Goal: Information Seeking & Learning: Learn about a topic

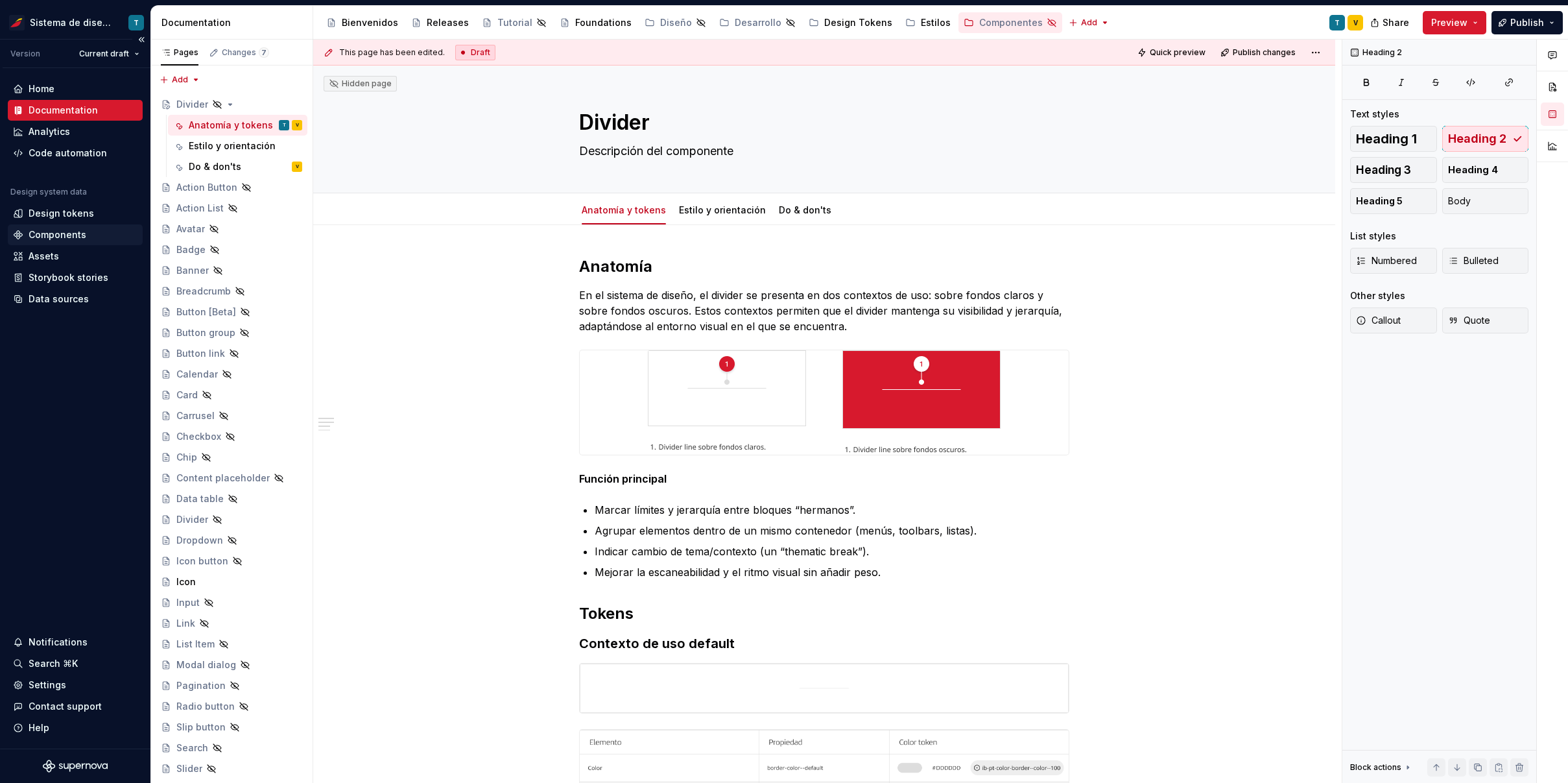
click at [55, 224] on div "Components" at bounding box center [75, 234] width 135 height 21
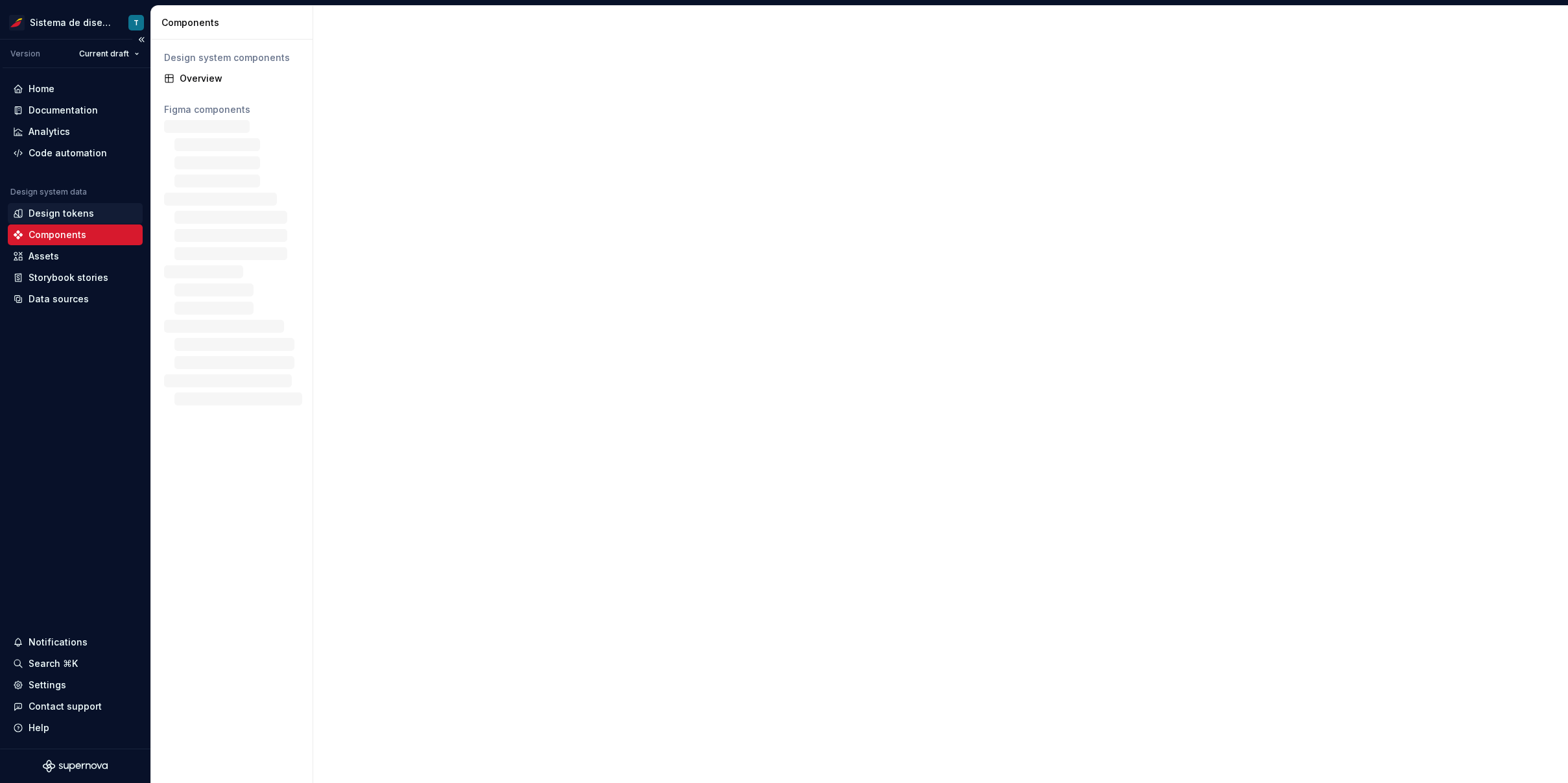
click at [53, 216] on div "Design tokens" at bounding box center [62, 214] width 65 height 13
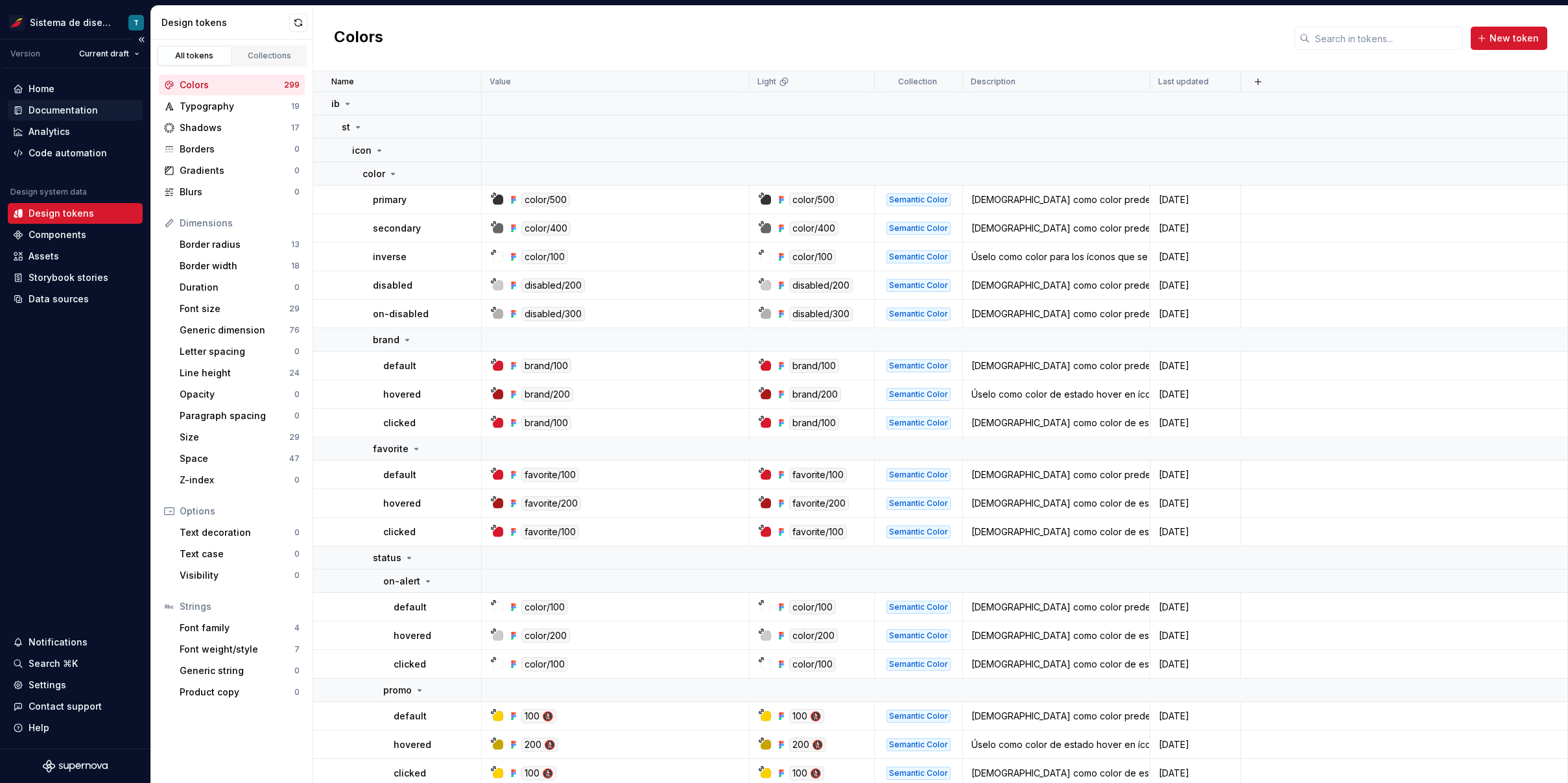
click at [74, 110] on div "Documentation" at bounding box center [63, 110] width 70 height 13
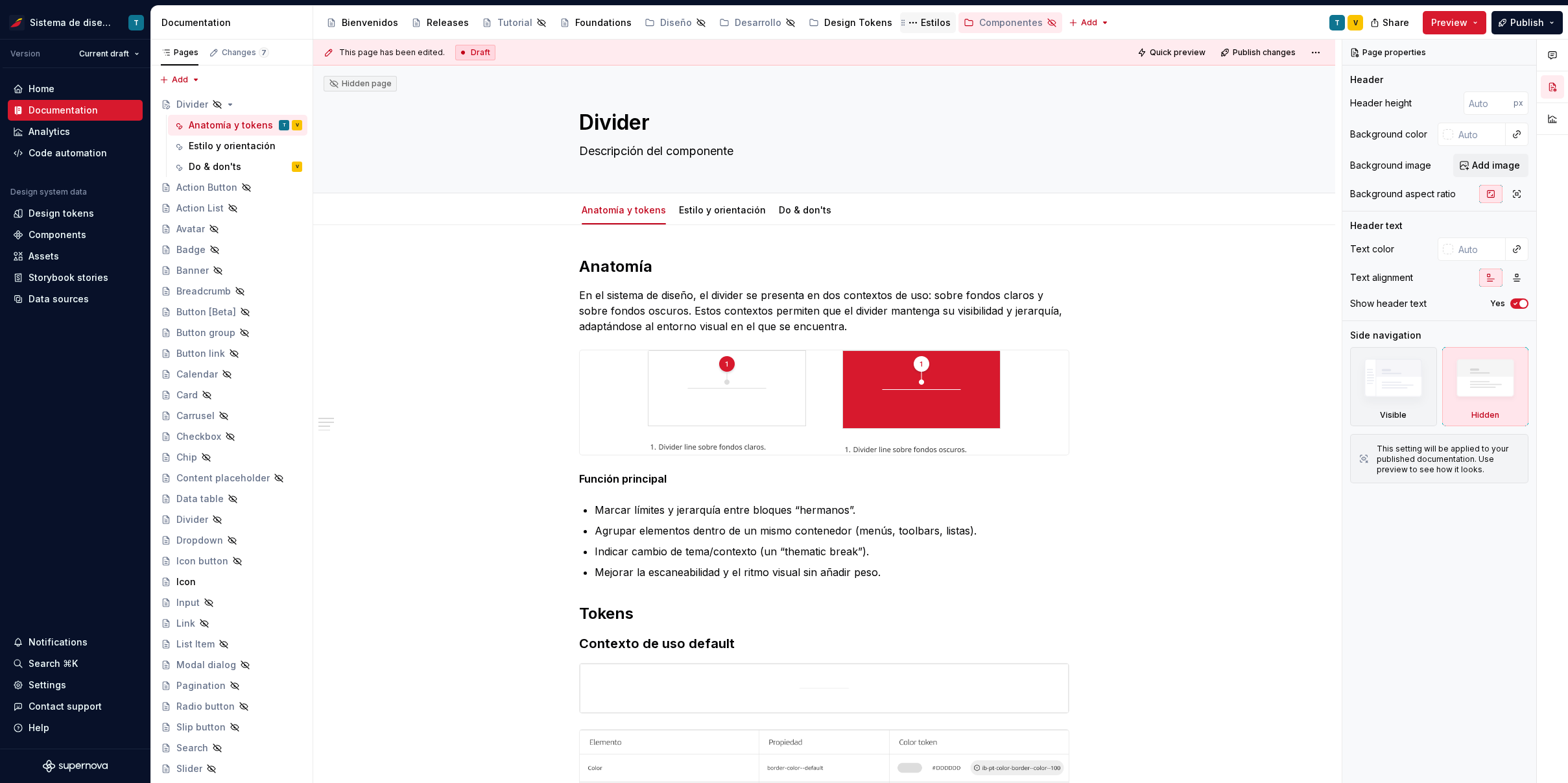
click at [921, 23] on div "Estilos" at bounding box center [936, 23] width 30 height 13
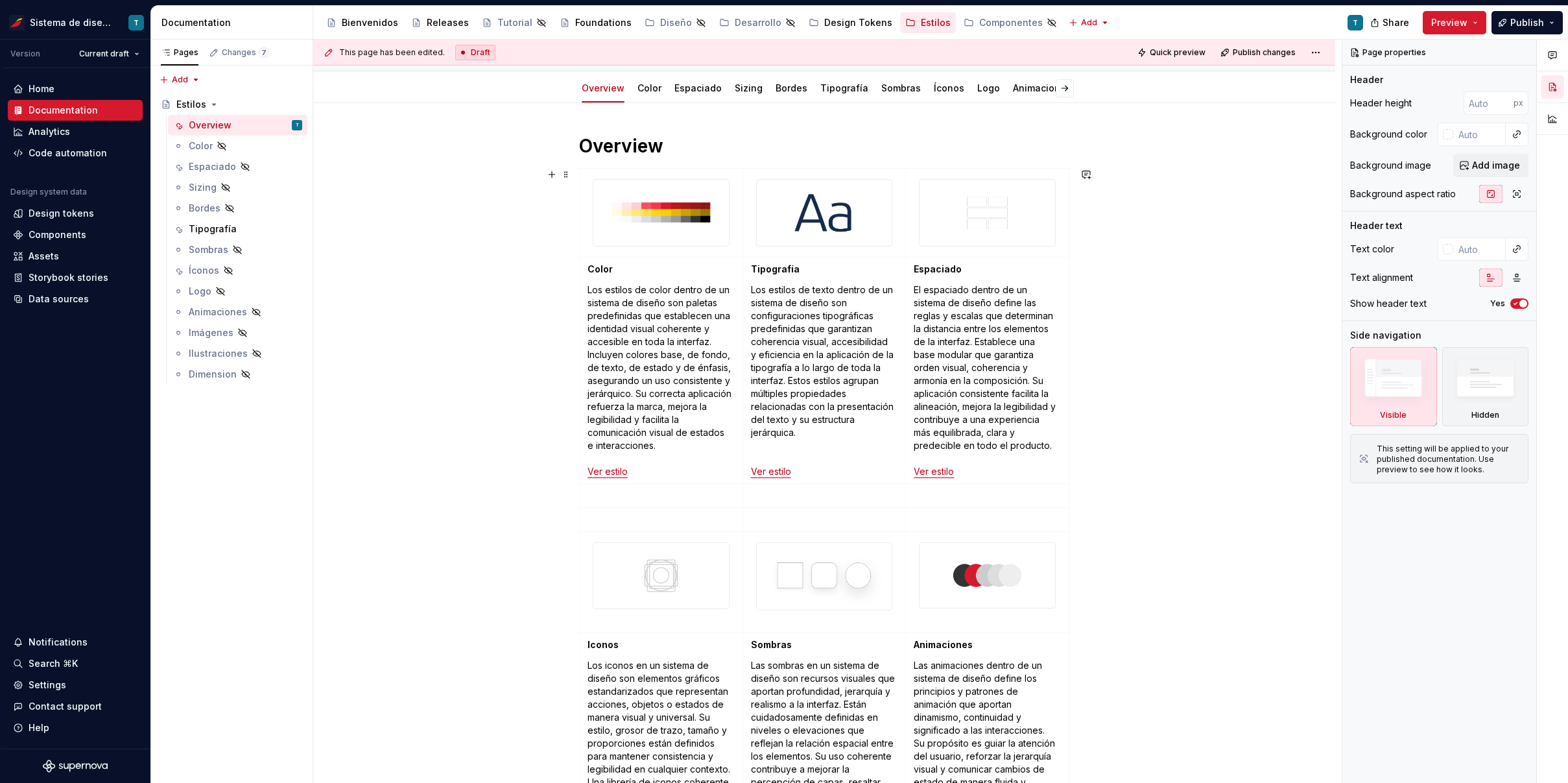
scroll to position [153, 0]
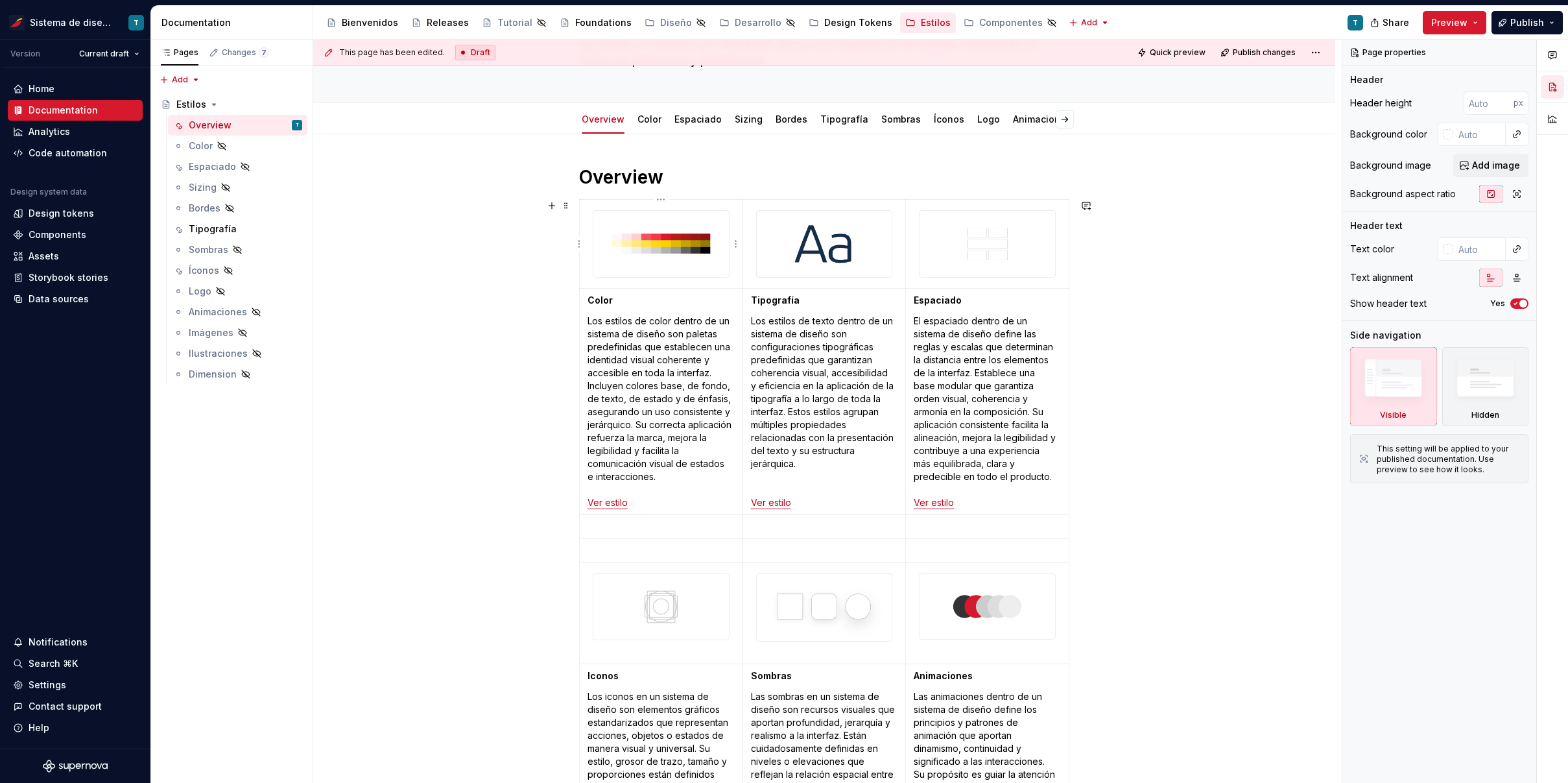
click at [672, 247] on img at bounding box center [661, 243] width 136 height 66
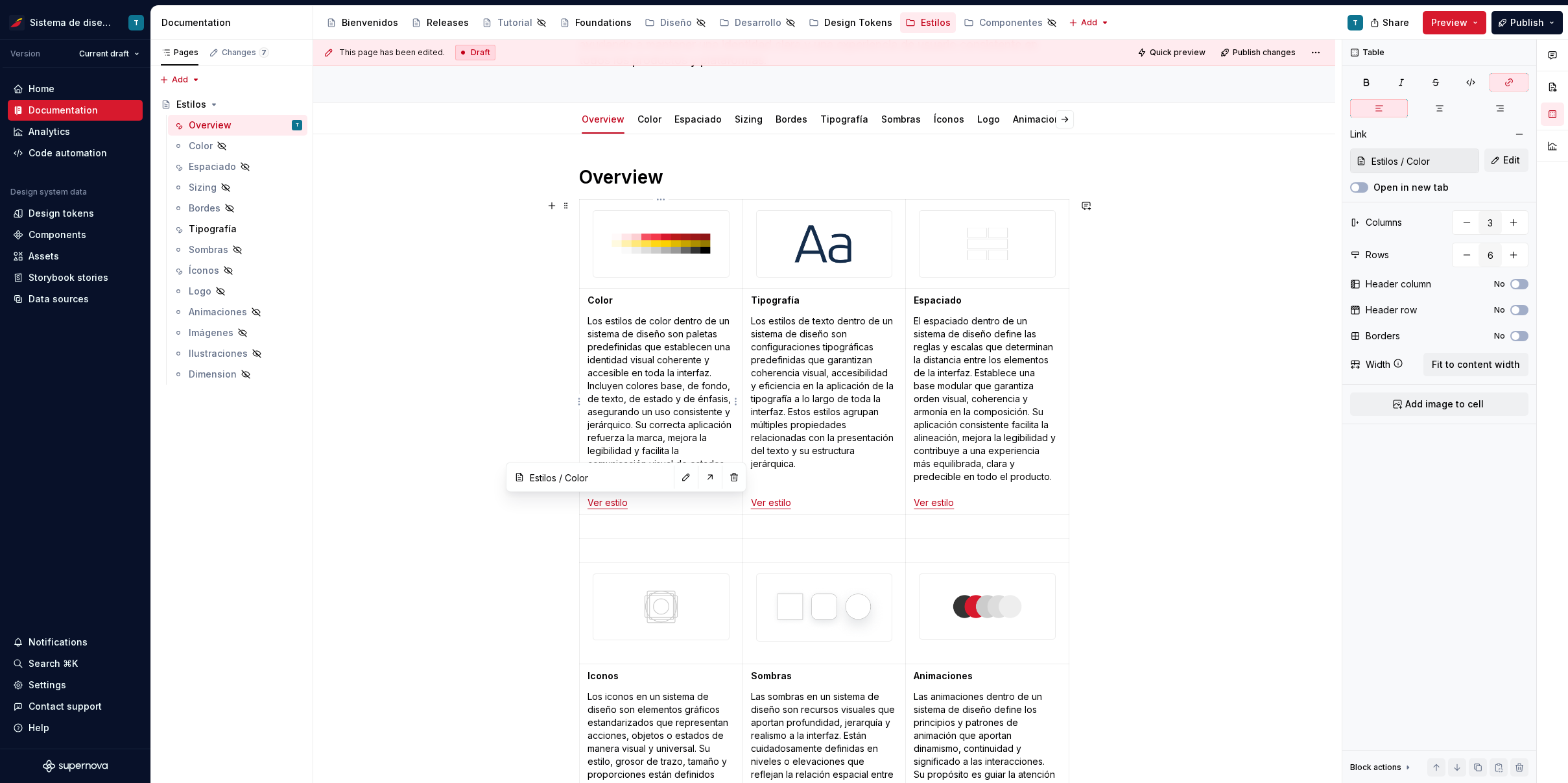
click at [610, 505] on link "Ver estilo" at bounding box center [607, 502] width 40 height 11
click at [701, 478] on button "button" at bounding box center [710, 477] width 18 height 18
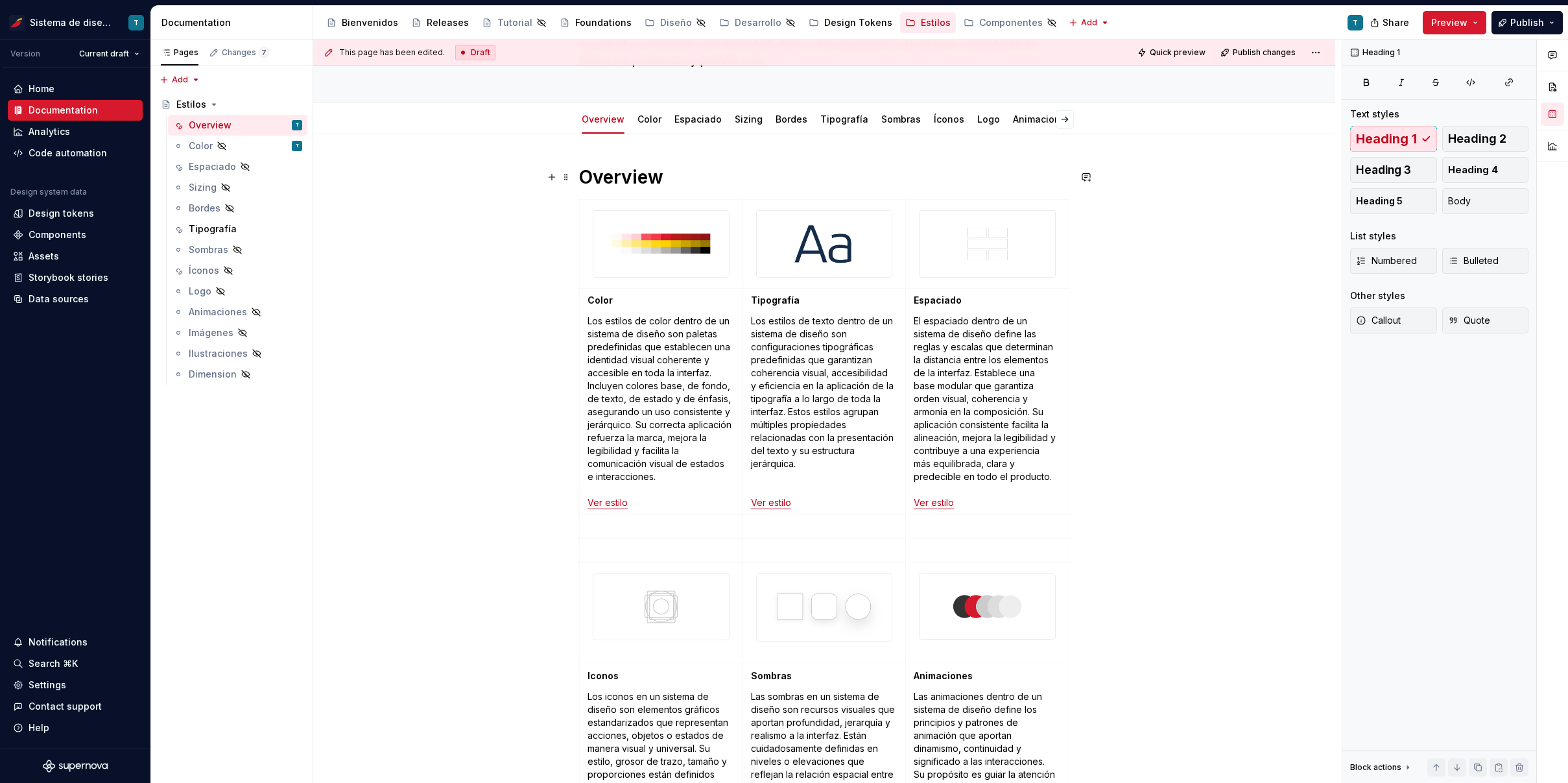
click at [629, 173] on h1 "Overview" at bounding box center [824, 177] width 490 height 24
click at [622, 148] on div "Overview Color Los estilos de color dentro de un sistema de diseño son paletas …" at bounding box center [824, 675] width 1022 height 1083
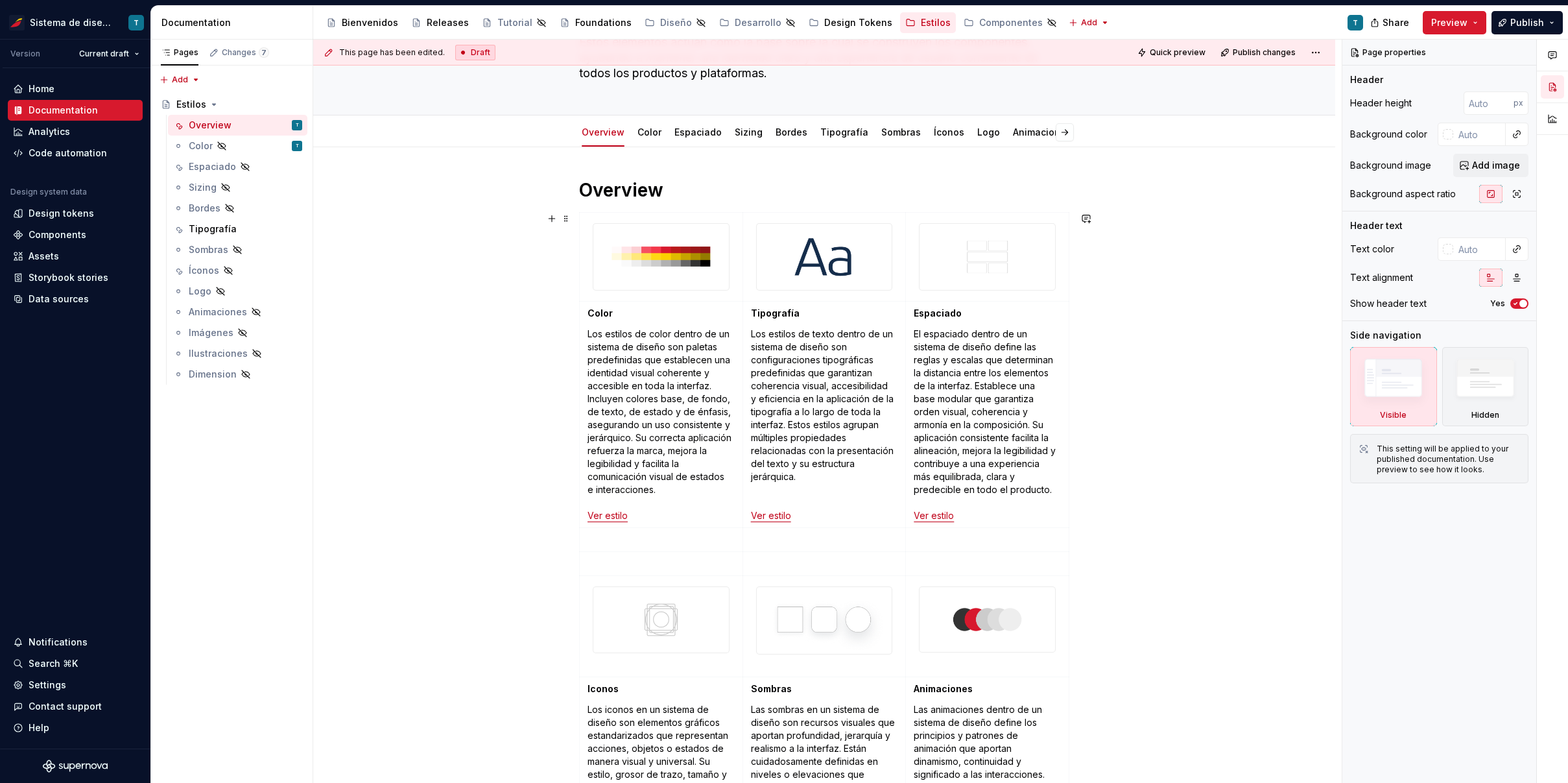
scroll to position [131, 0]
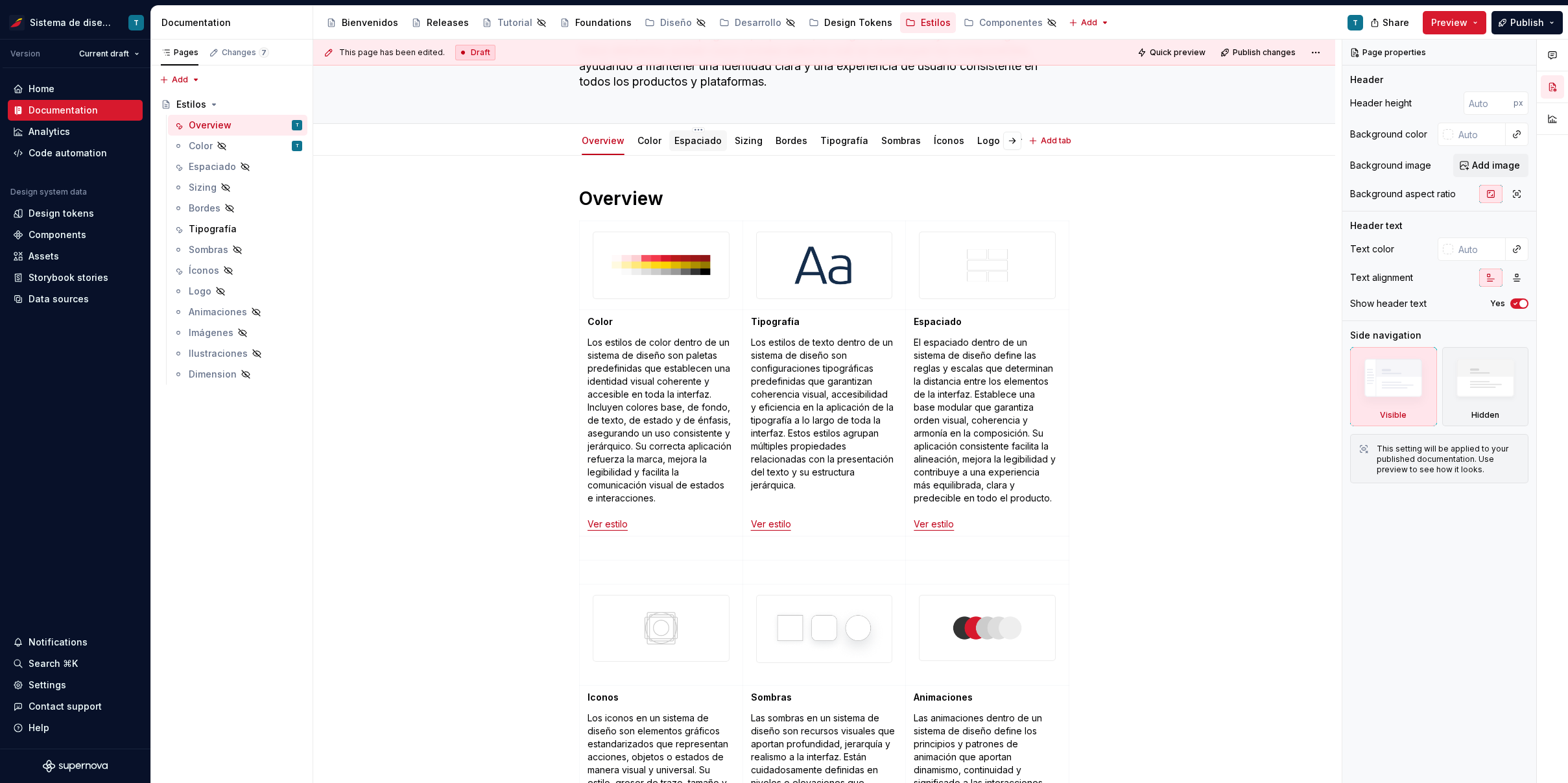
click at [686, 145] on link "Espaciado" at bounding box center [698, 140] width 47 height 11
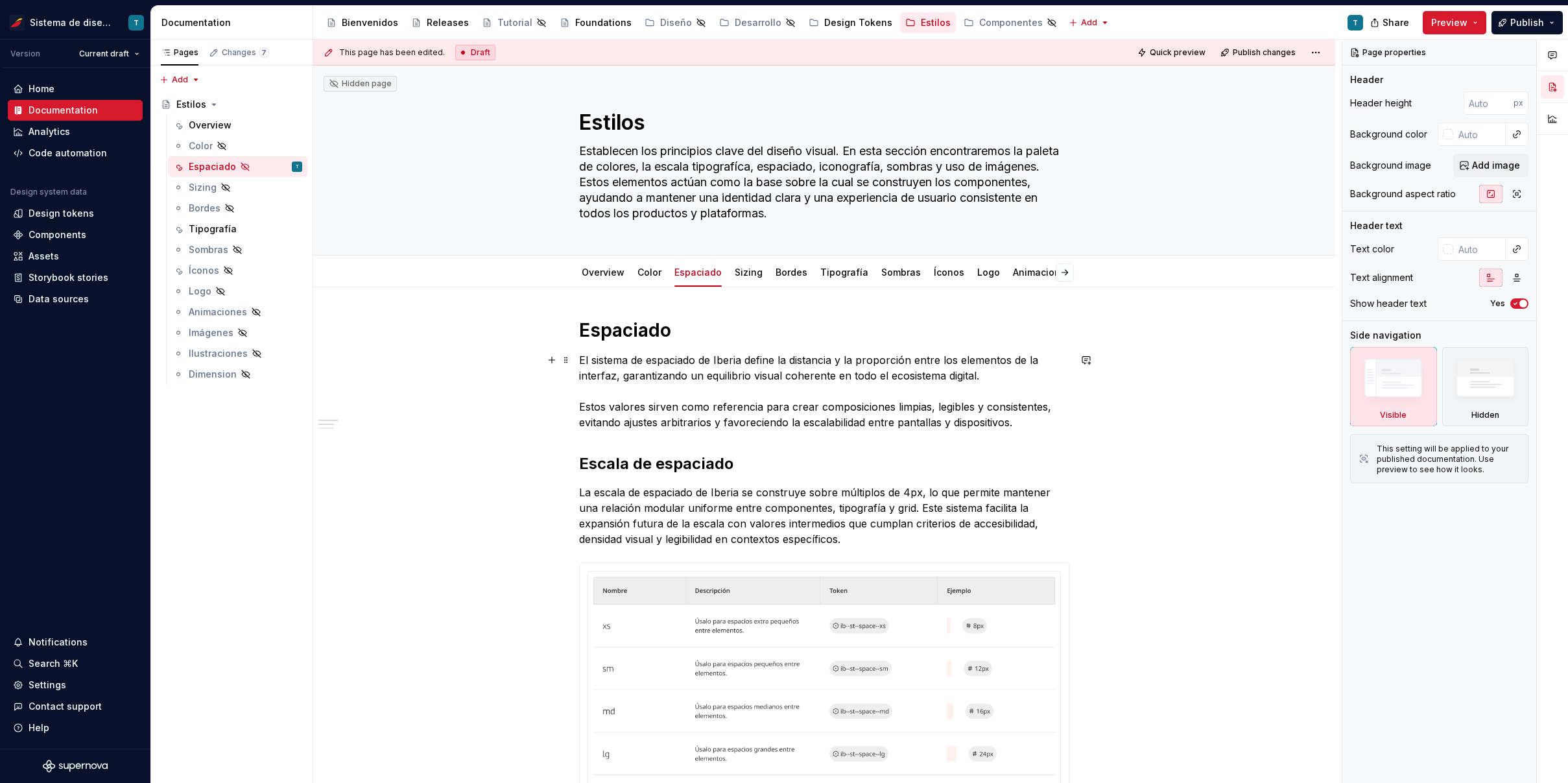
scroll to position [81, 0]
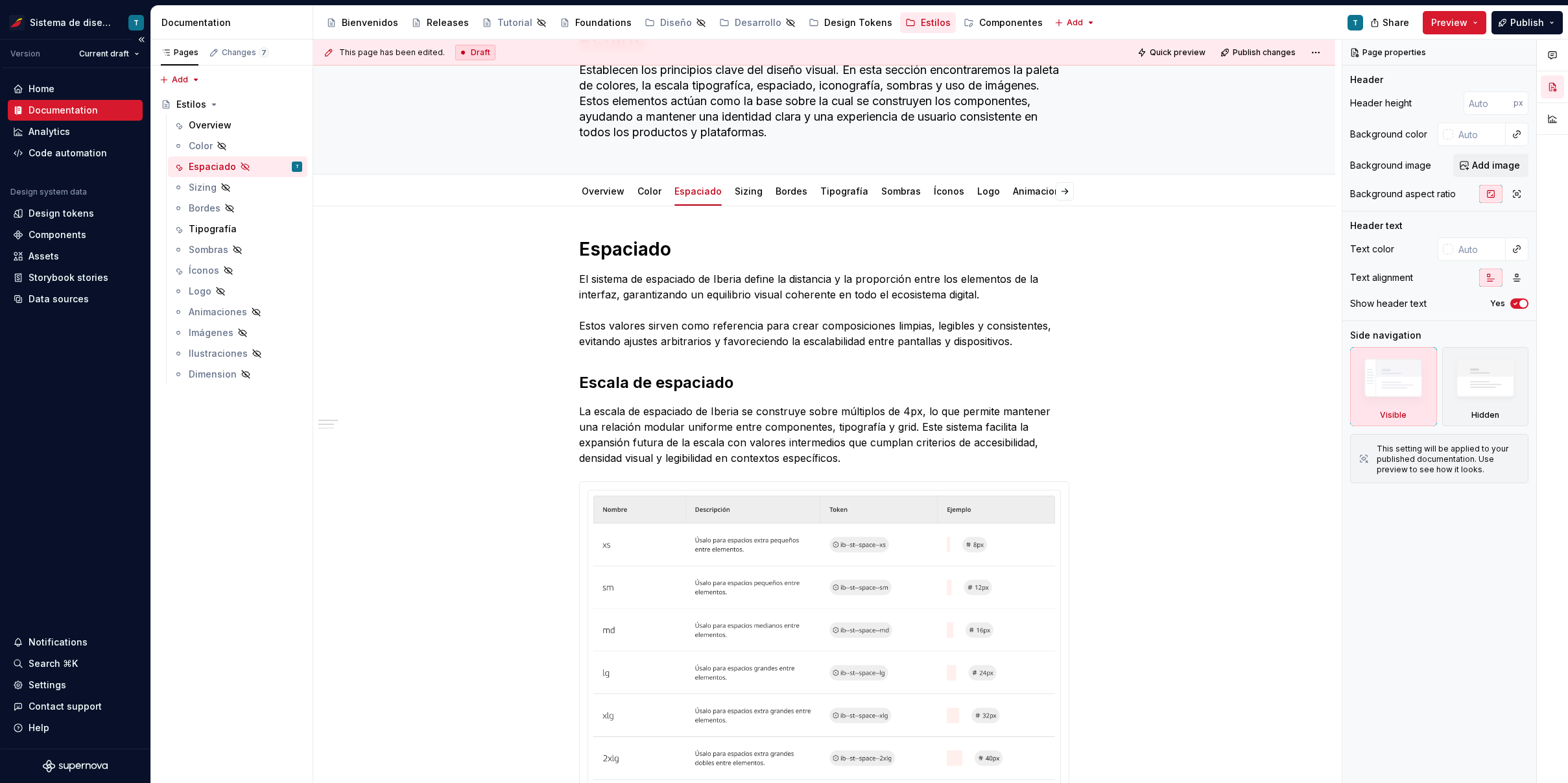
click at [82, 113] on div "Documentation" at bounding box center [63, 110] width 70 height 13
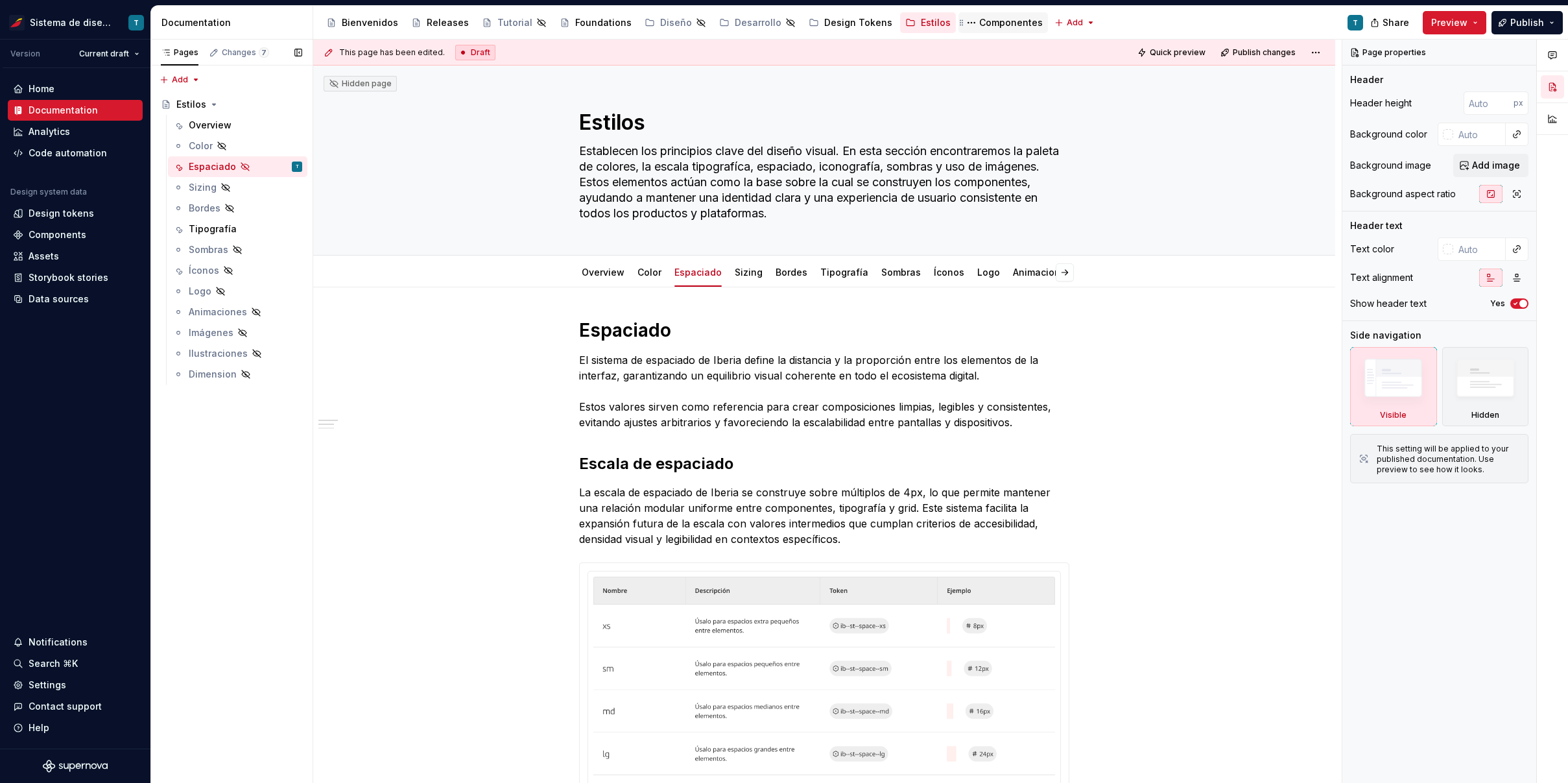
click at [979, 22] on div "Componentes" at bounding box center [1011, 23] width 63 height 13
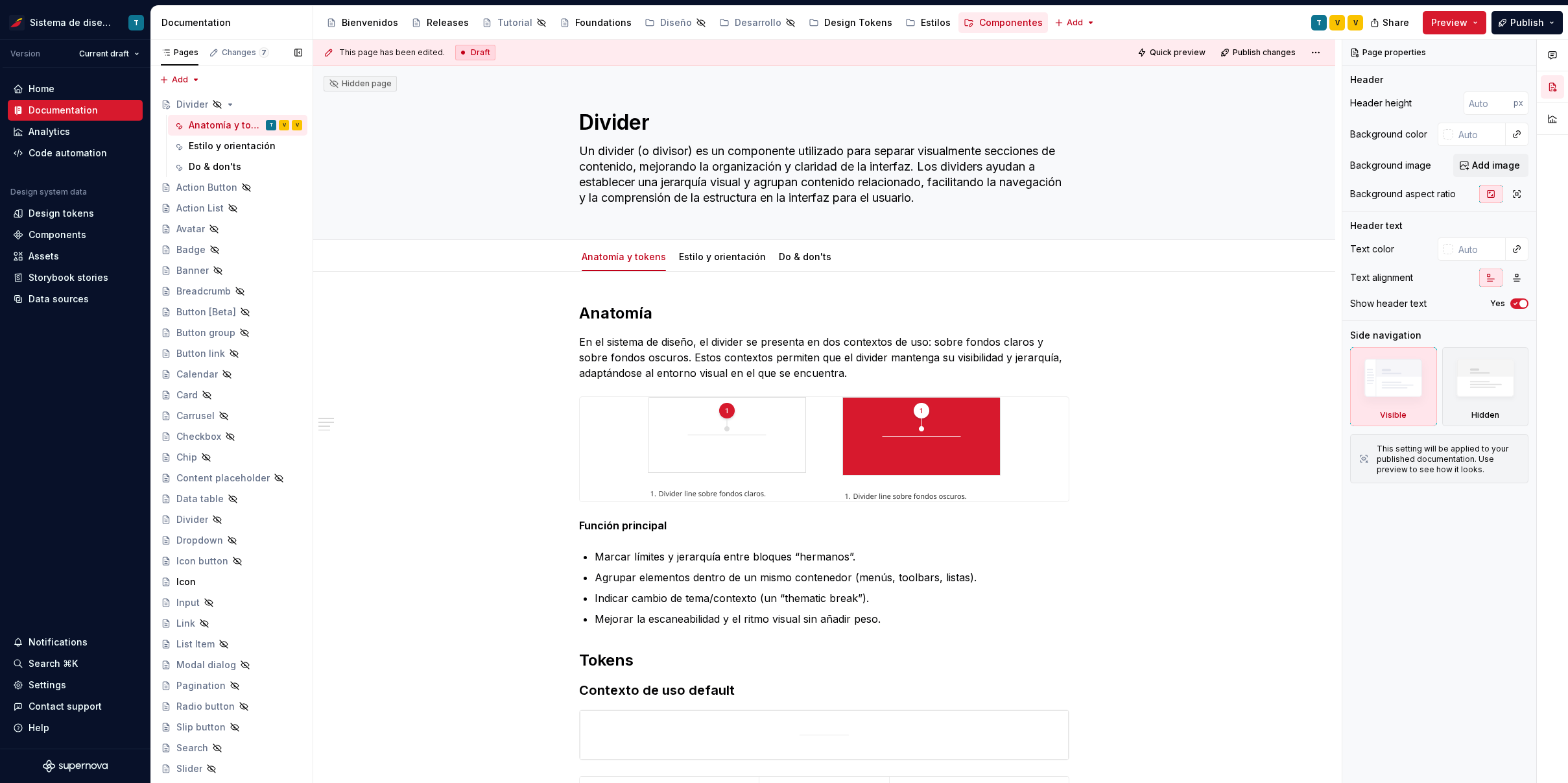
type textarea "*"
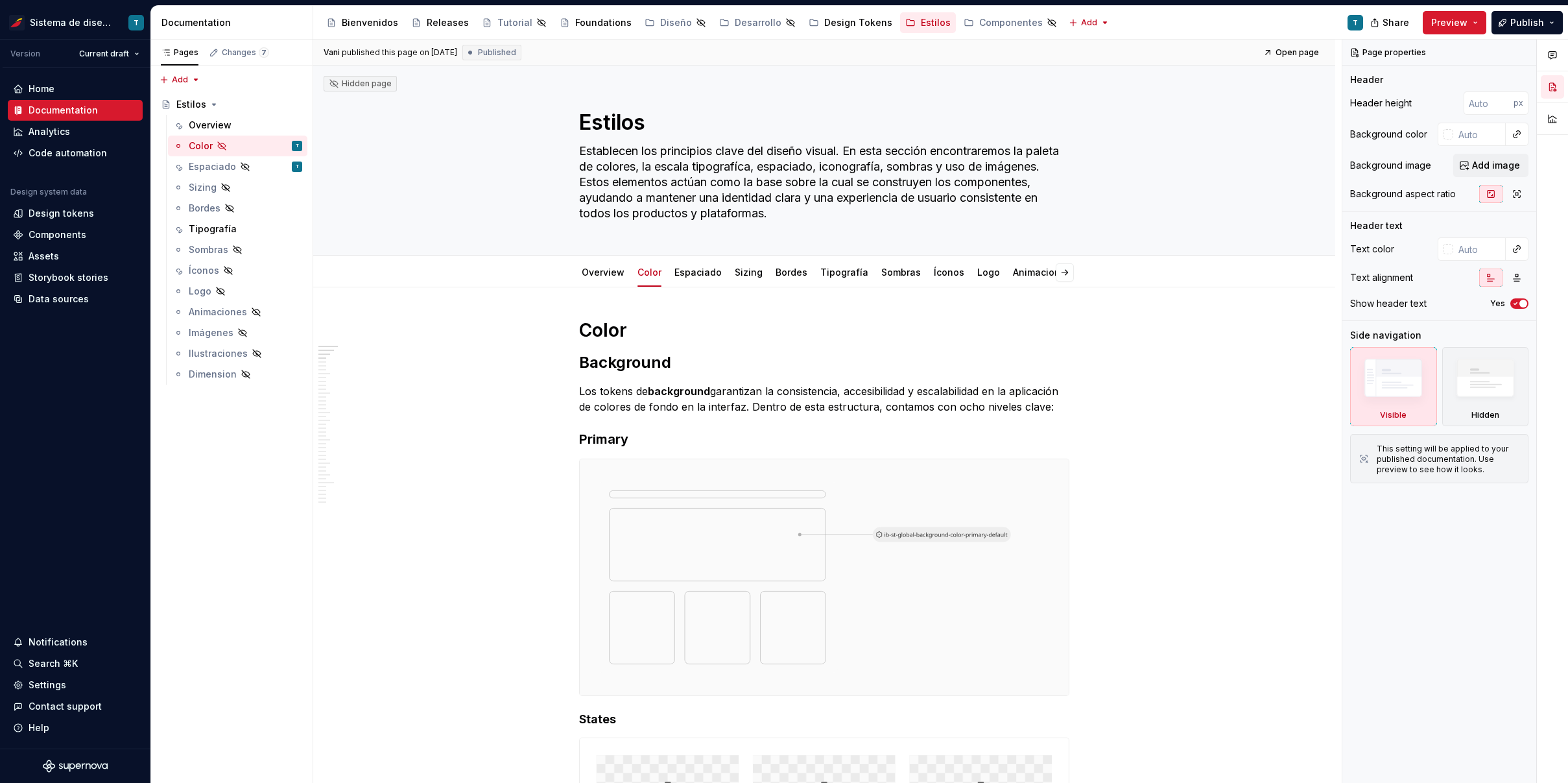
type textarea "*"
